Goal: Answer question/provide support

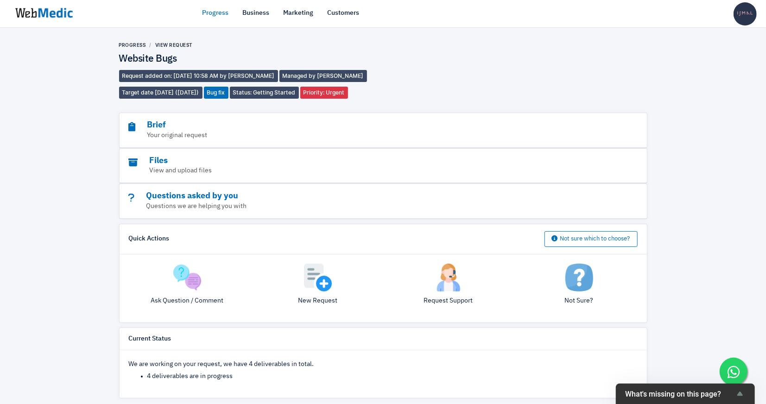
click at [209, 10] on link "Progress" at bounding box center [216, 13] width 26 height 10
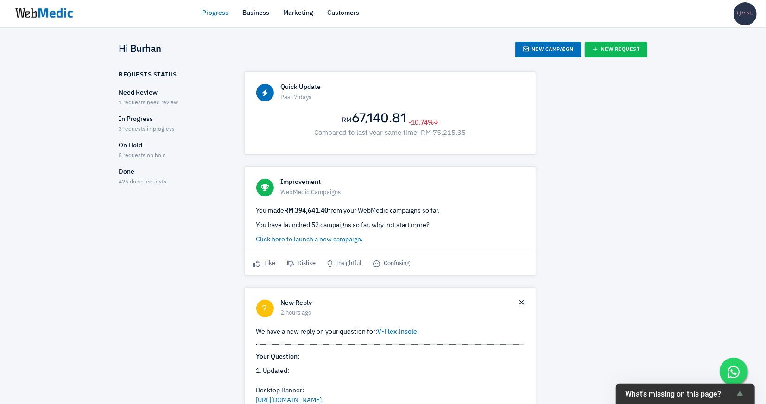
click at [157, 121] on p "In Progress" at bounding box center [173, 119] width 109 height 10
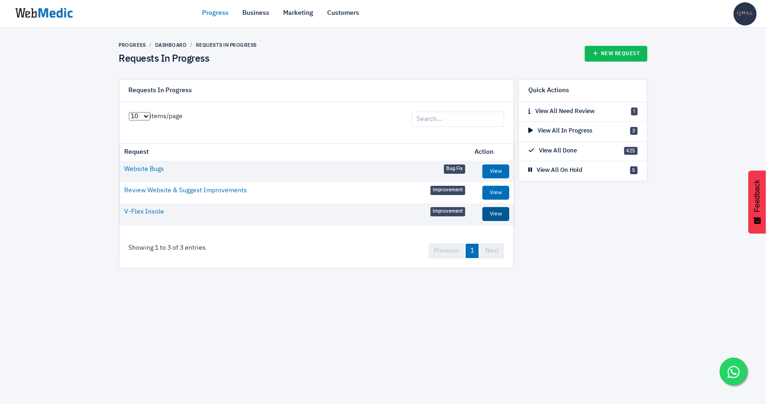
click at [501, 213] on link "View" at bounding box center [496, 214] width 27 height 14
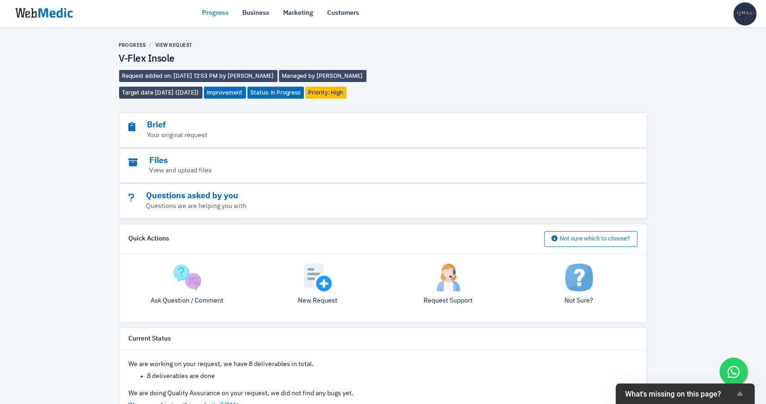
click at [188, 267] on img at bounding box center [187, 278] width 28 height 28
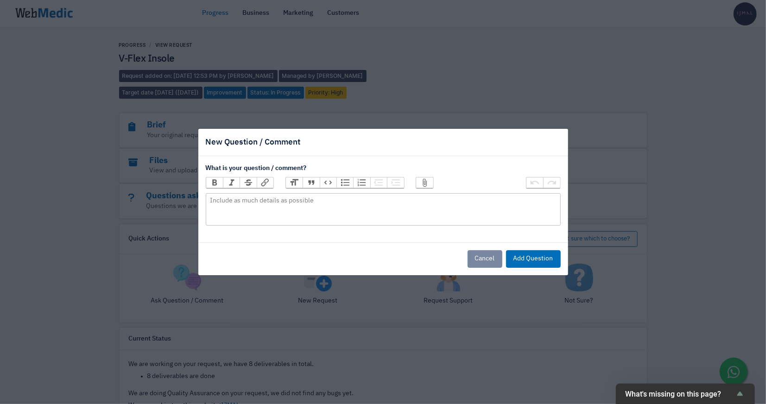
click at [419, 184] on button "Attach Files" at bounding box center [424, 183] width 17 height 10
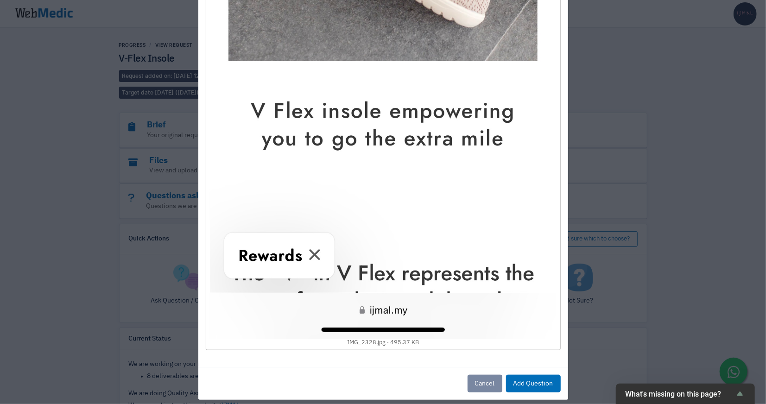
scroll to position [464, 0]
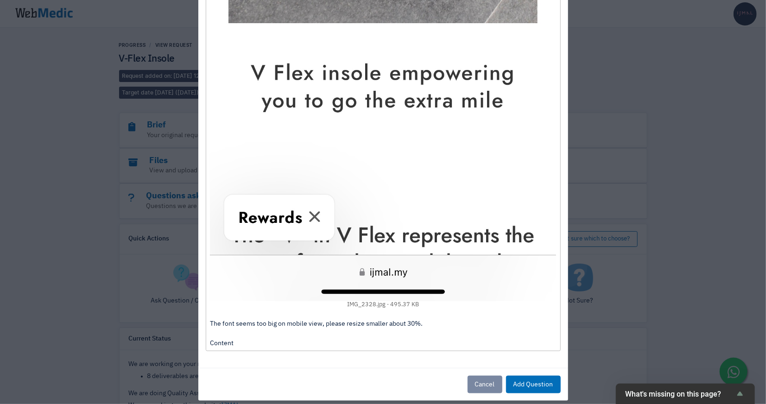
scroll to position [496, 0]
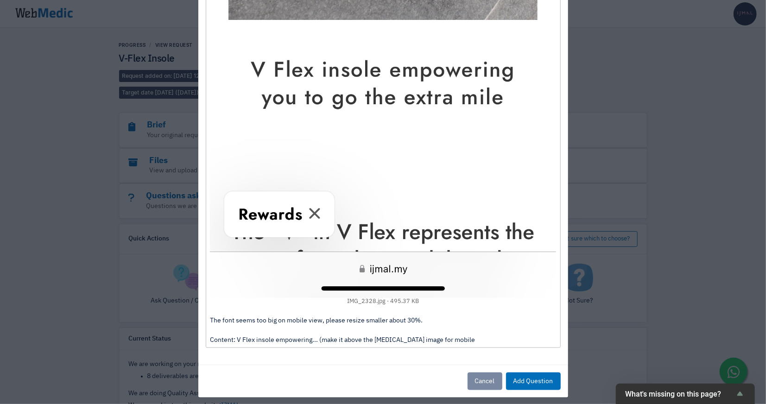
type trix-editor "<div><figure data-trix-attachment="{&quot;contentType&quot;:&quot;image/jpeg&qu…"
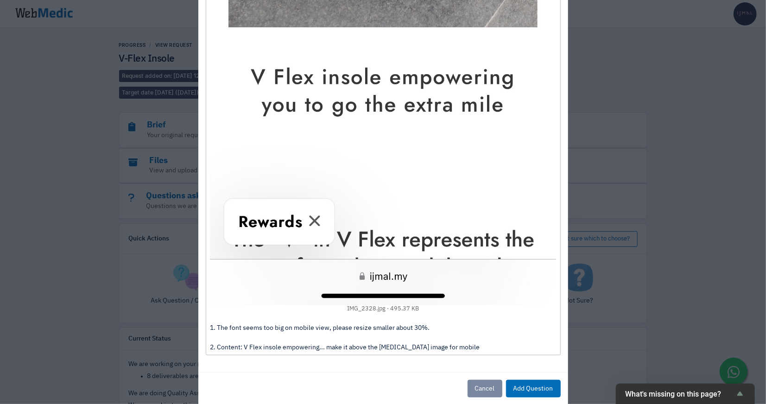
scroll to position [502, 0]
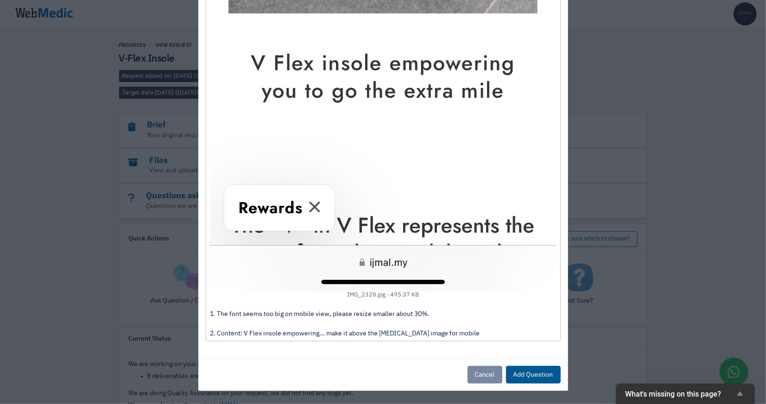
click at [533, 375] on button "Add Question" at bounding box center [533, 375] width 55 height 18
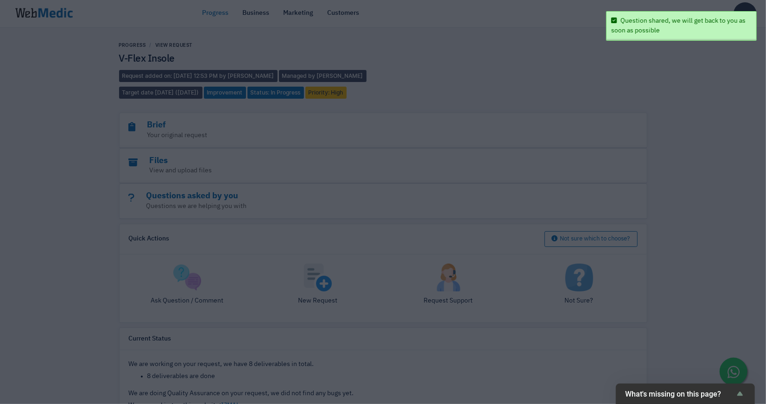
scroll to position [0, 0]
